Goal: Information Seeking & Learning: Understand process/instructions

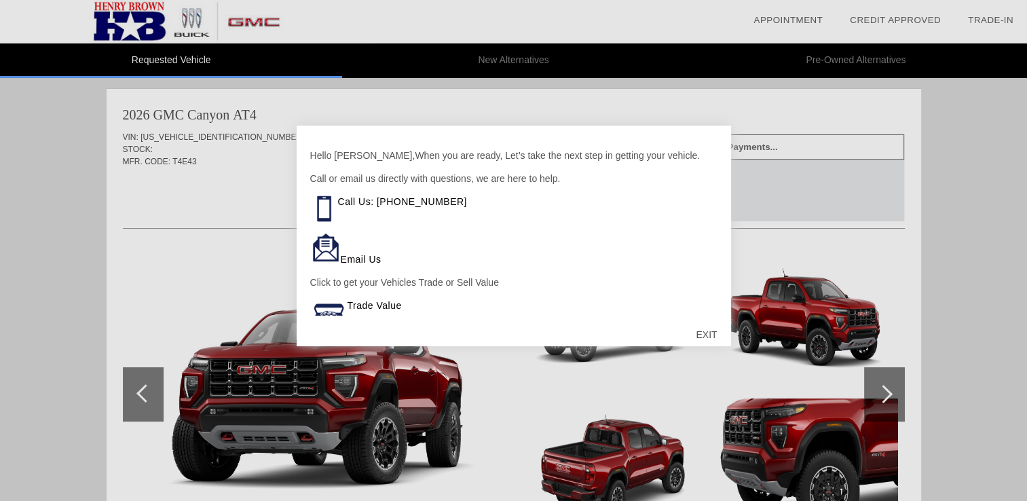
click at [703, 334] on div "EXIT" at bounding box center [706, 334] width 48 height 41
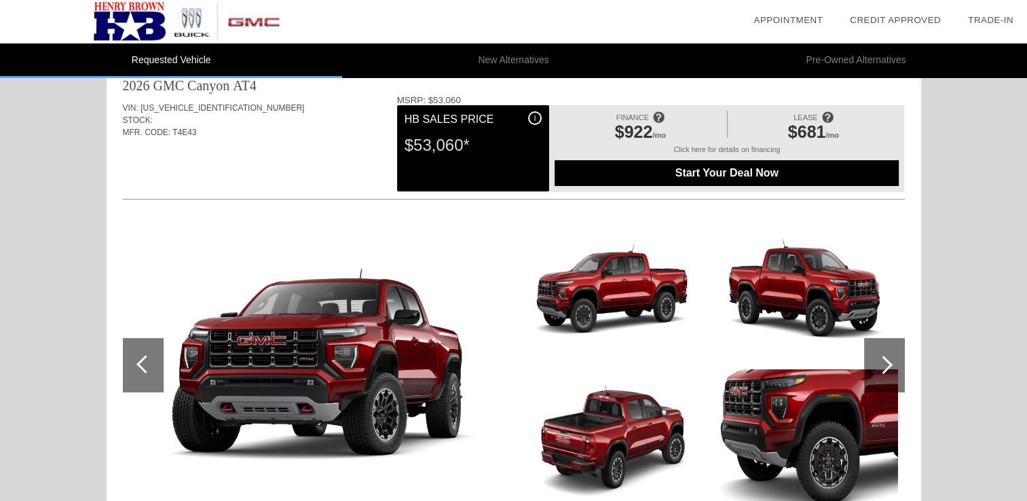
scroll to position [27, 0]
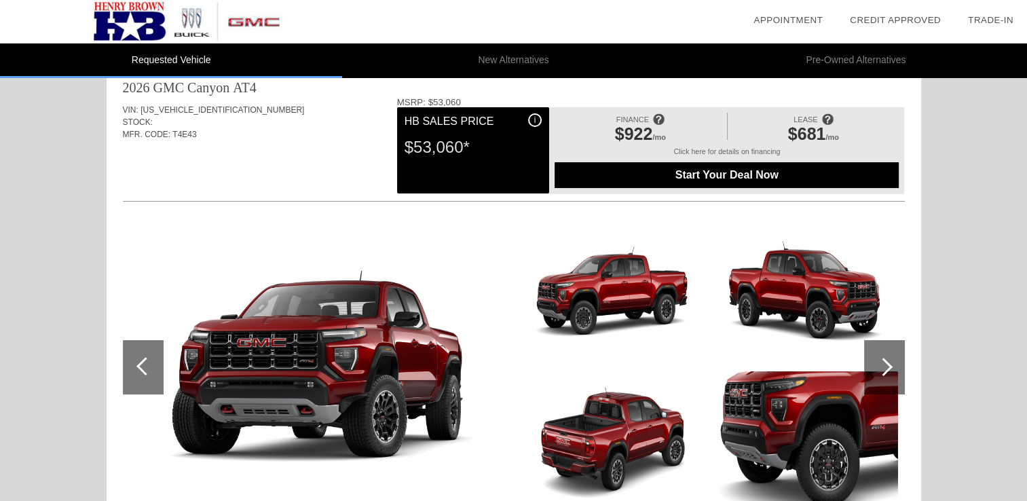
click at [741, 149] on div "Click here for details on financing" at bounding box center [727, 154] width 344 height 15
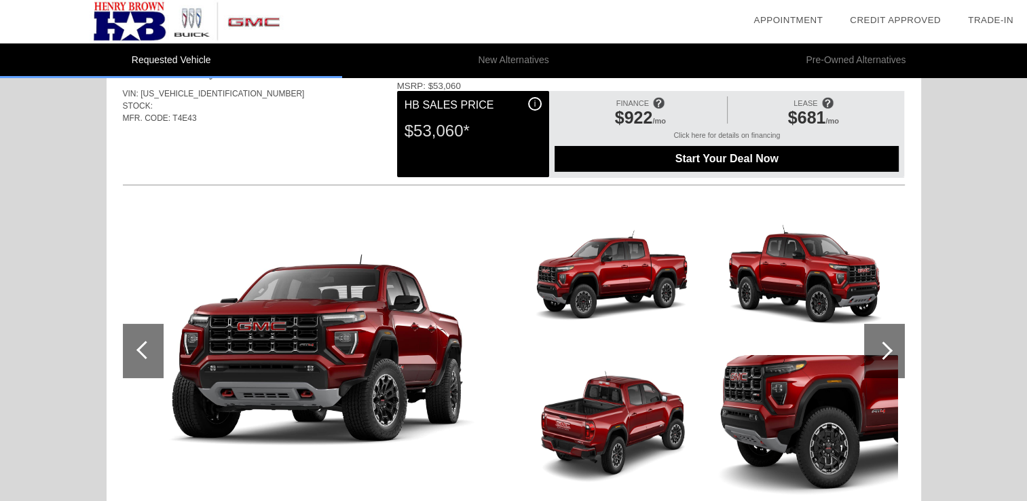
scroll to position [43, 0]
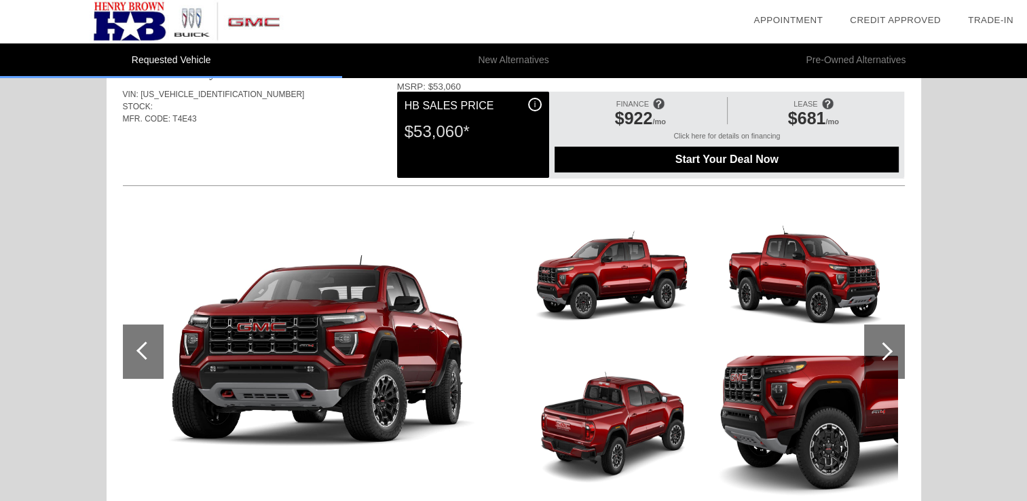
click at [726, 136] on div "Click here for details on financing" at bounding box center [727, 139] width 344 height 15
click at [734, 135] on div "Click here for details on financing" at bounding box center [727, 139] width 344 height 15
drag, startPoint x: 734, startPoint y: 134, endPoint x: 295, endPoint y: 170, distance: 439.9
click at [295, 170] on div "VIN: [US_VEHICLE_IDENTIFICATION_NUMBER] STOCK: MFR. CODE: T4E43 MSRP: $53,060 i…" at bounding box center [514, 302] width 782 height 443
click at [655, 105] on span at bounding box center [658, 103] width 12 height 22
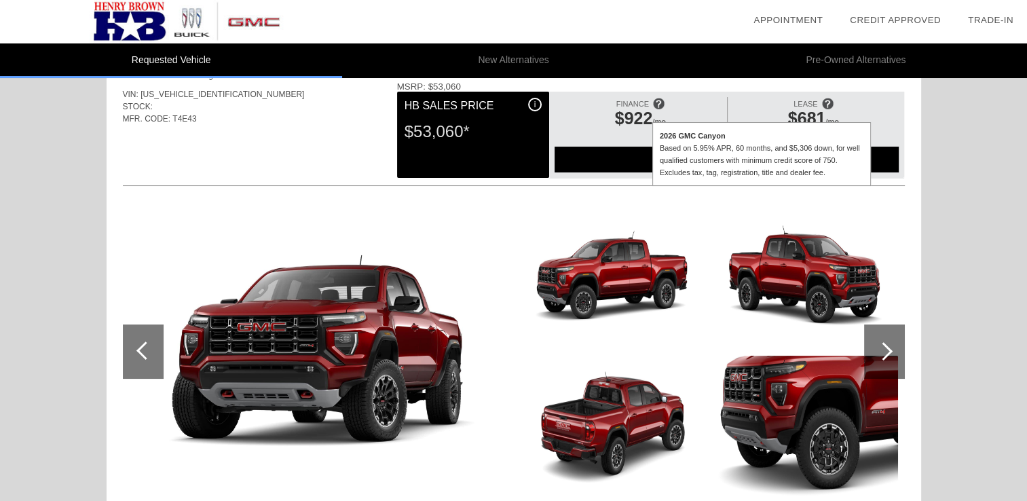
click at [347, 154] on div "Quoted on [DATE] 3:21:07 PM" at bounding box center [514, 156] width 782 height 22
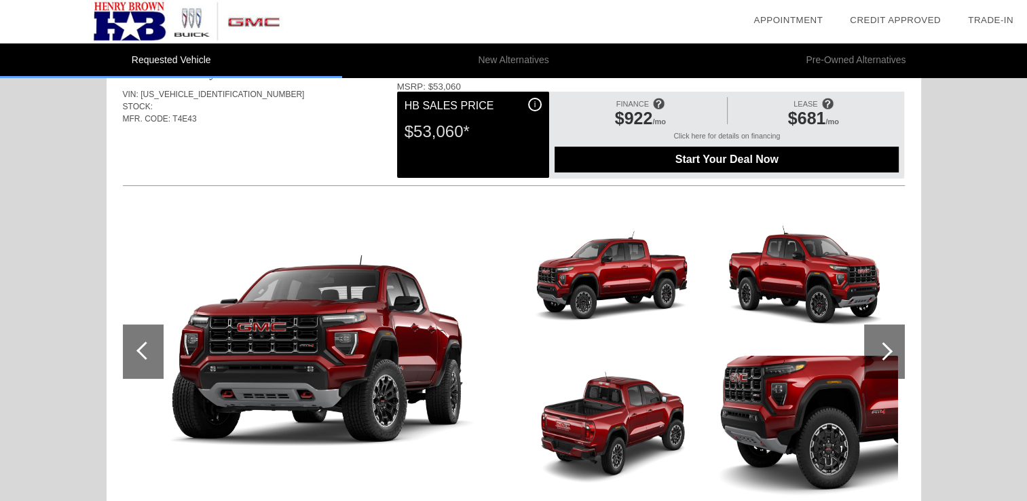
click at [121, 23] on img at bounding box center [186, 21] width 373 height 43
click at [325, 381] on img at bounding box center [315, 352] width 385 height 217
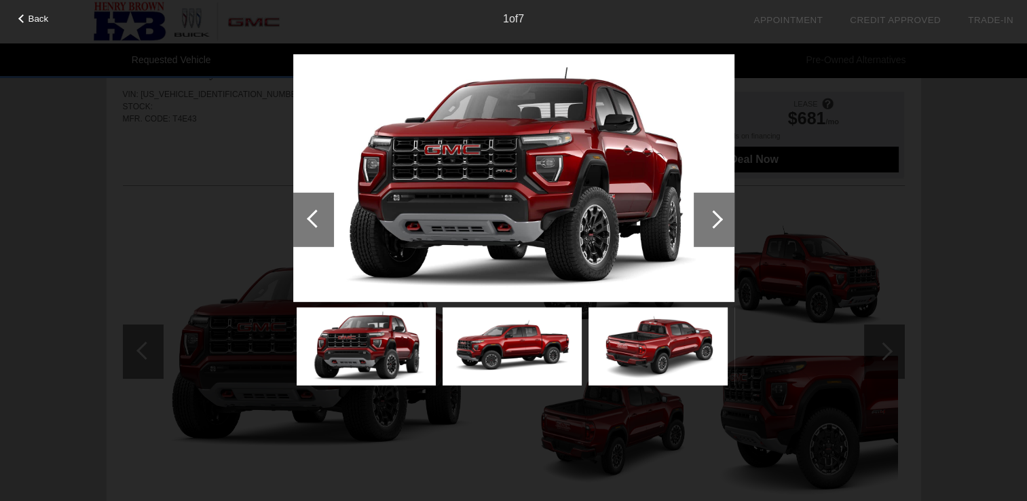
click at [707, 222] on div at bounding box center [714, 219] width 41 height 54
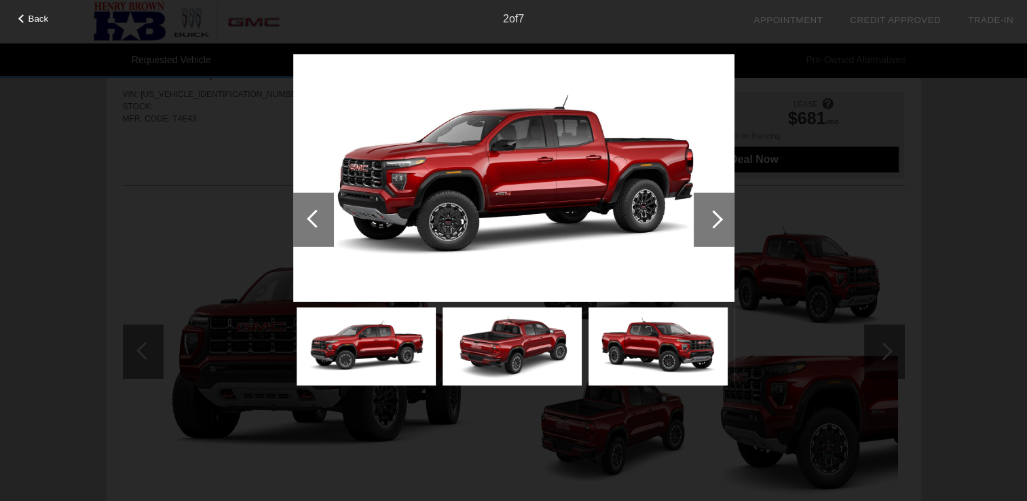
click at [707, 222] on div at bounding box center [714, 219] width 41 height 54
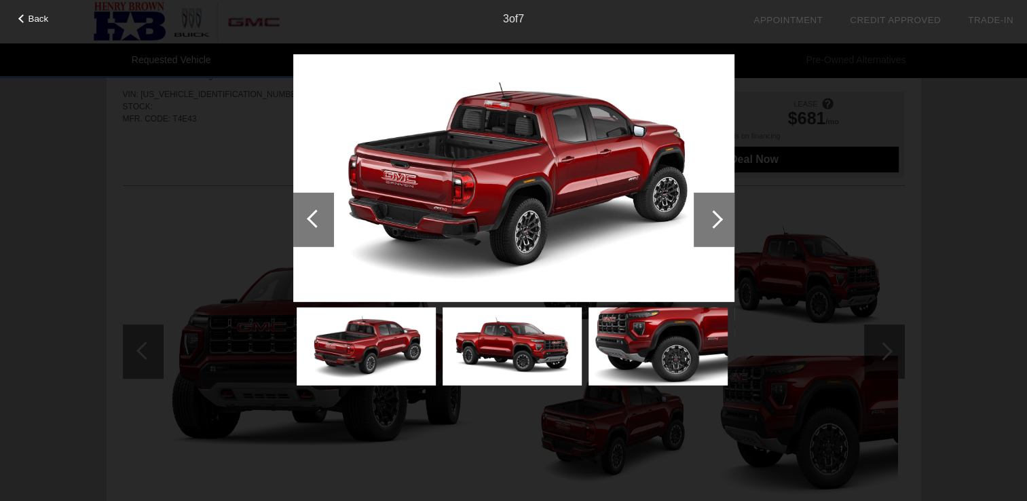
click at [706, 222] on div at bounding box center [714, 219] width 41 height 54
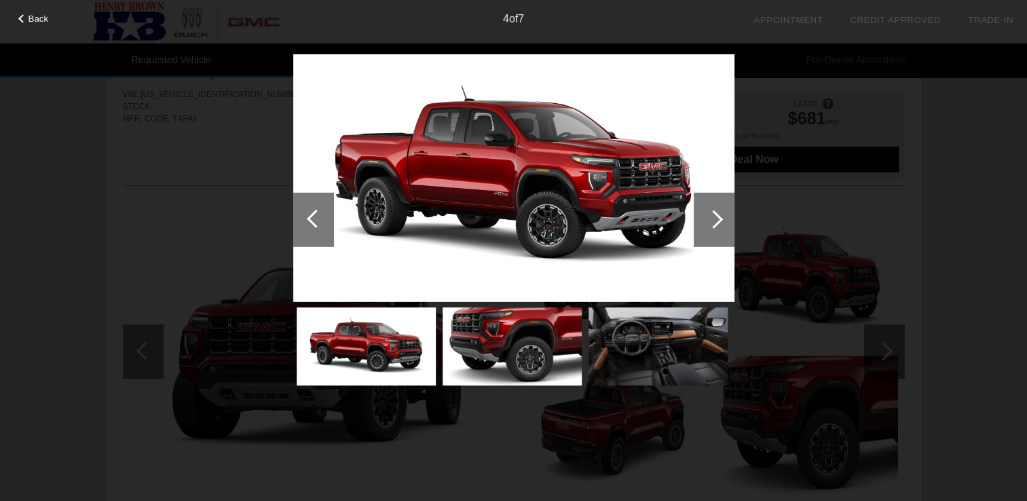
click at [705, 222] on div at bounding box center [714, 219] width 41 height 54
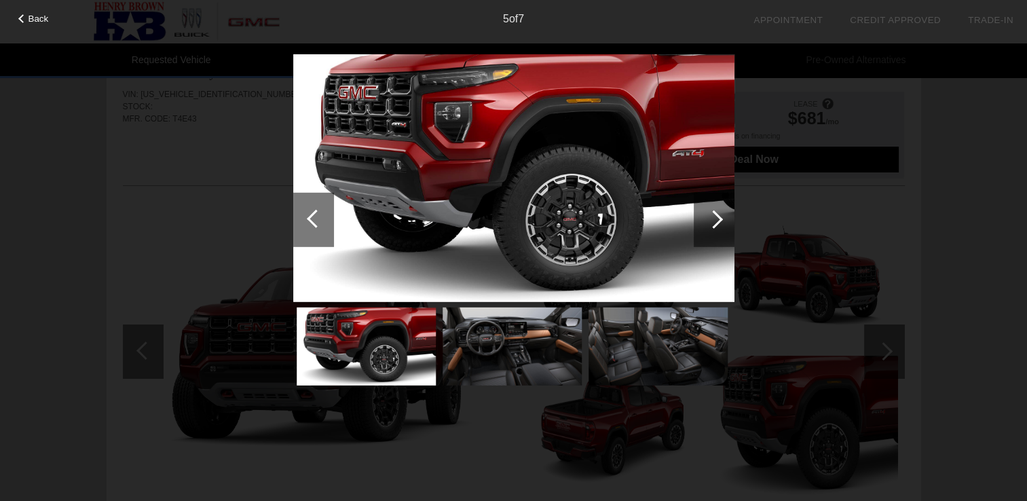
click at [705, 222] on div at bounding box center [714, 219] width 41 height 54
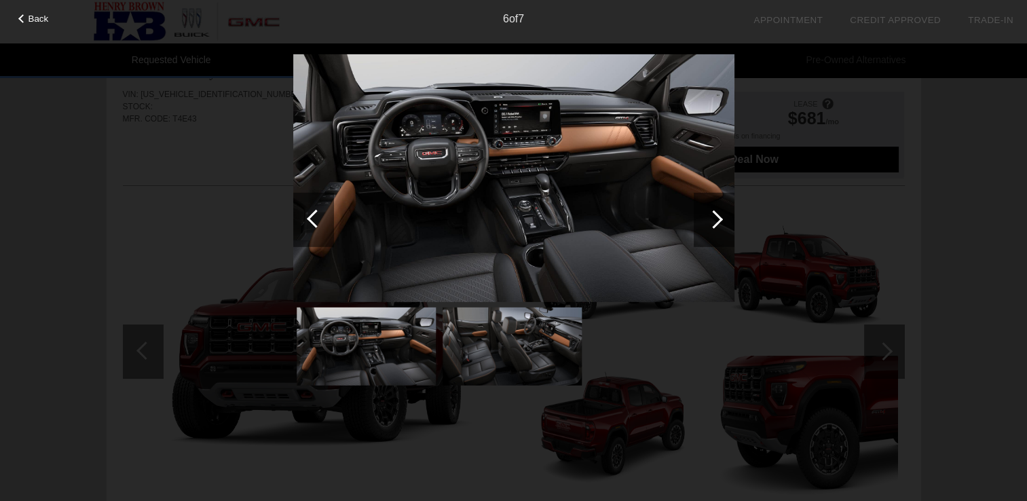
click at [705, 222] on div at bounding box center [714, 219] width 41 height 54
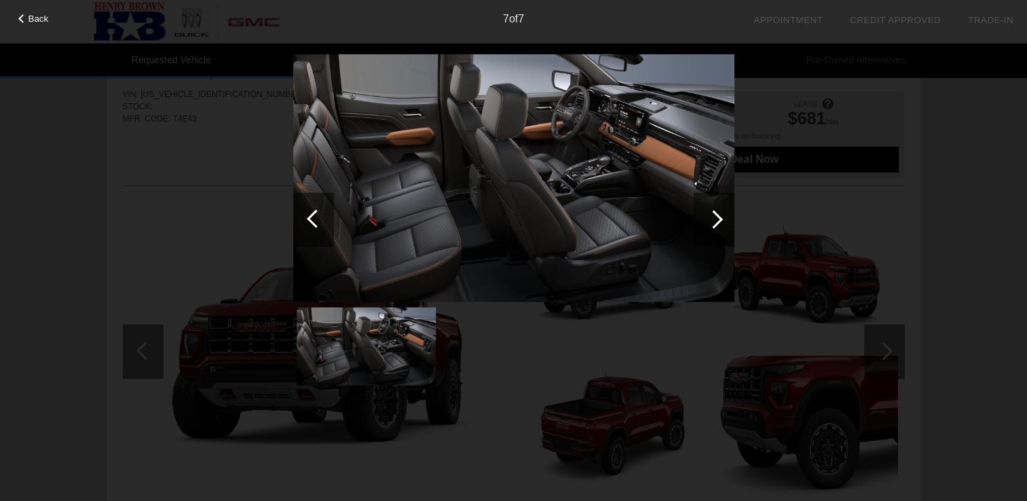
click at [705, 222] on div at bounding box center [714, 219] width 41 height 54
click at [715, 221] on div at bounding box center [714, 219] width 18 height 18
